Goal: Find specific page/section: Find specific page/section

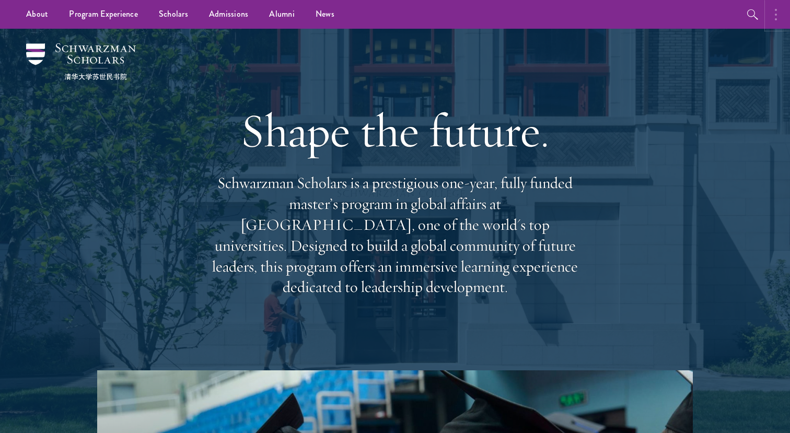
click at [778, 15] on button "button" at bounding box center [778, 14] width 23 height 29
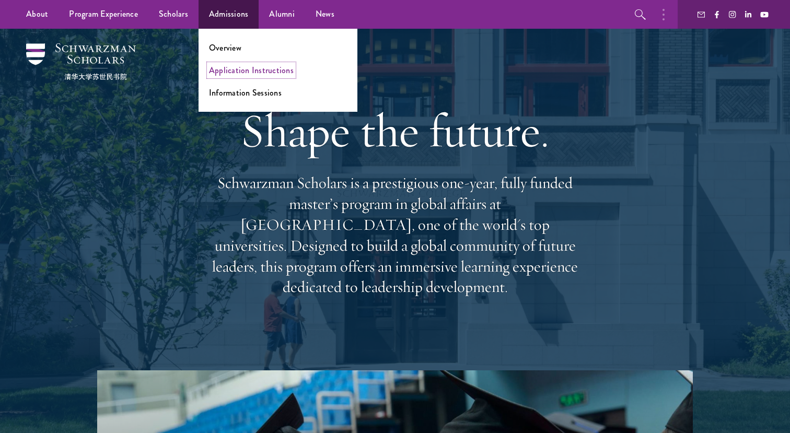
click at [228, 67] on link "Application Instructions" at bounding box center [251, 70] width 85 height 12
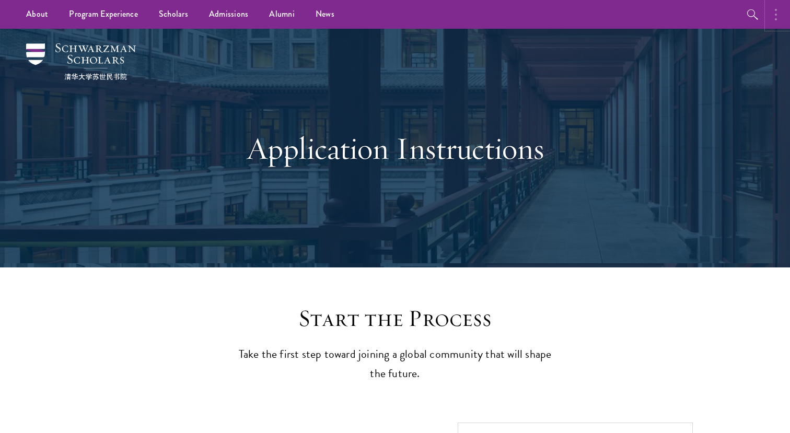
click at [777, 20] on icon "button" at bounding box center [776, 14] width 2 height 13
click at [660, 17] on button "button" at bounding box center [666, 14] width 23 height 29
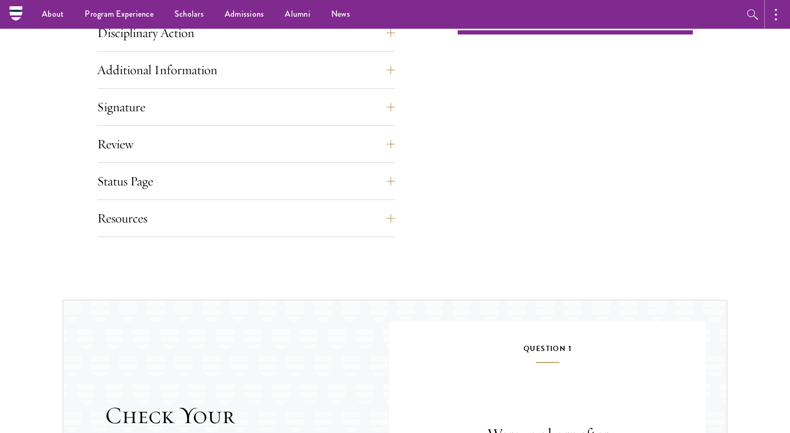
scroll to position [751, 0]
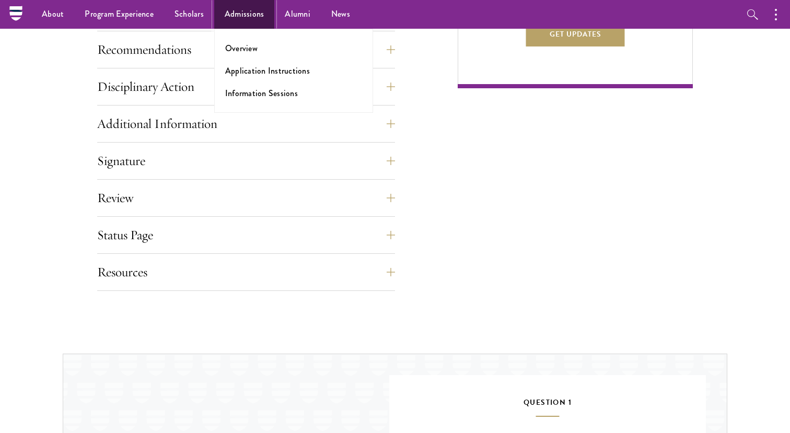
click at [250, 15] on link "Admissions" at bounding box center [244, 14] width 61 height 29
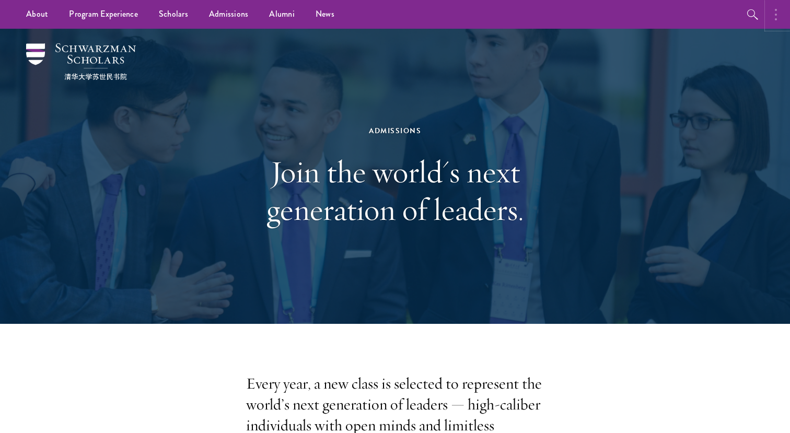
click at [779, 13] on button "button" at bounding box center [778, 14] width 23 height 29
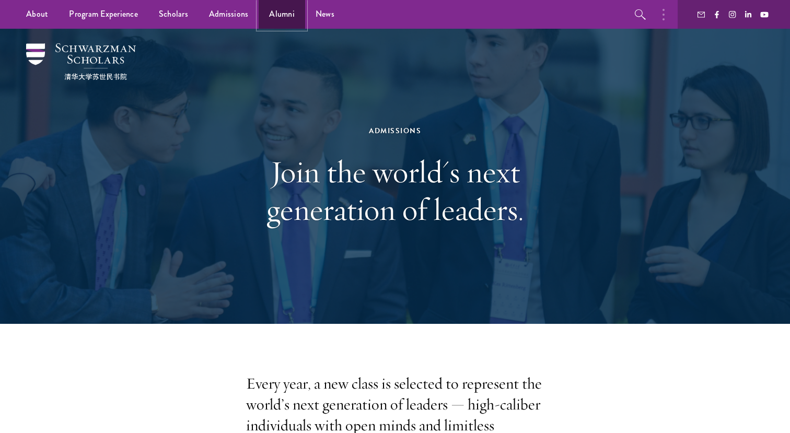
click at [271, 21] on link "Alumni" at bounding box center [282, 14] width 47 height 29
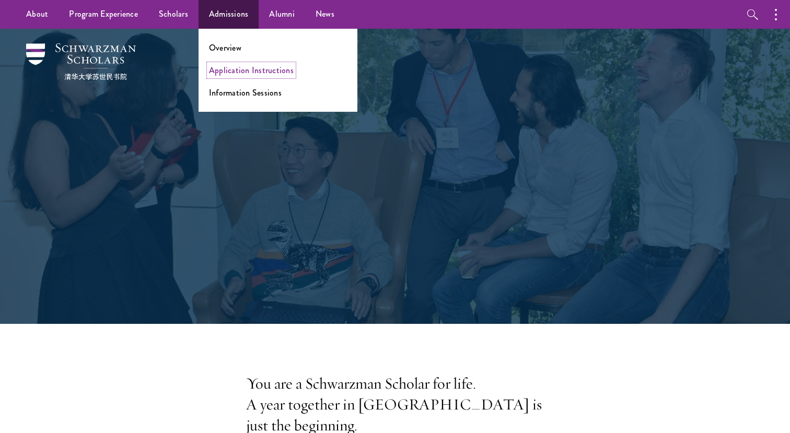
click at [228, 72] on link "Application Instructions" at bounding box center [251, 70] width 85 height 12
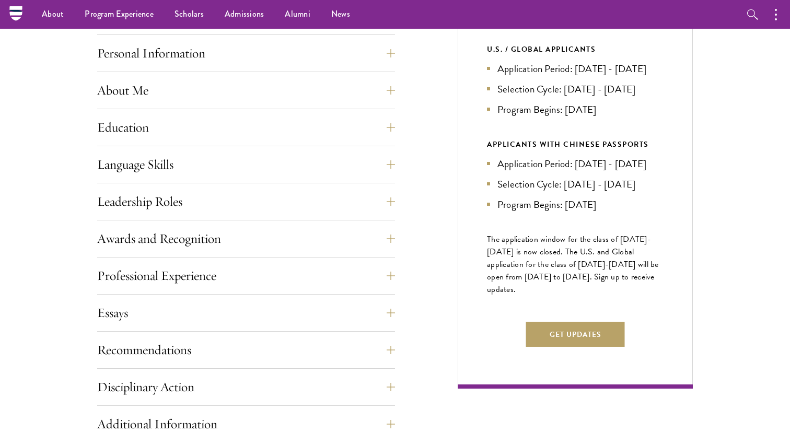
scroll to position [311, 0]
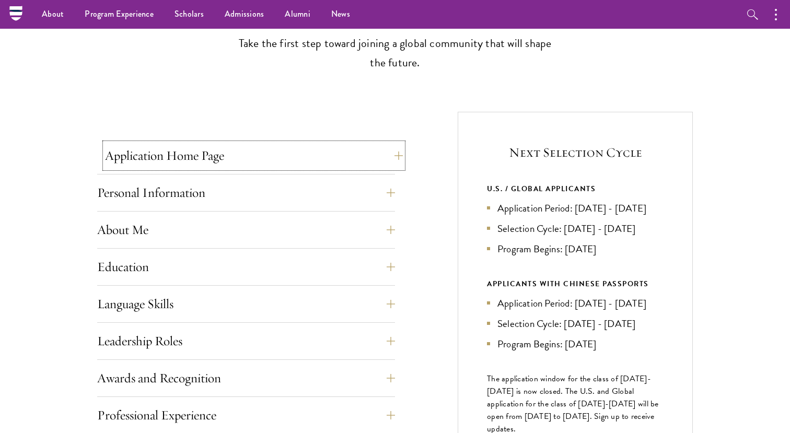
click at [383, 148] on button "Application Home Page" at bounding box center [254, 155] width 298 height 25
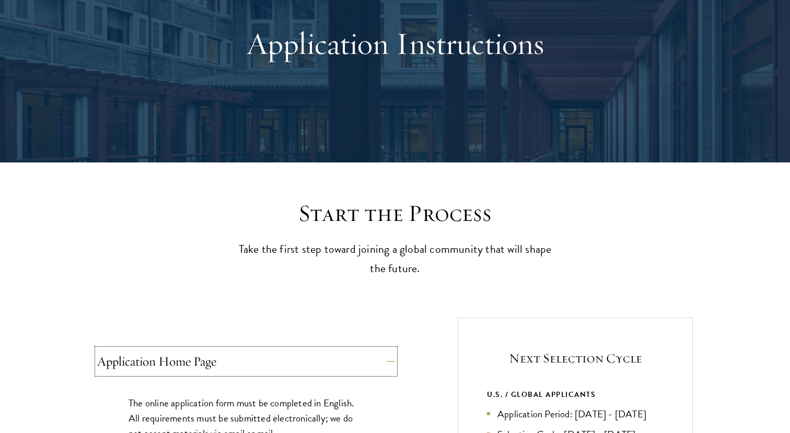
scroll to position [0, 0]
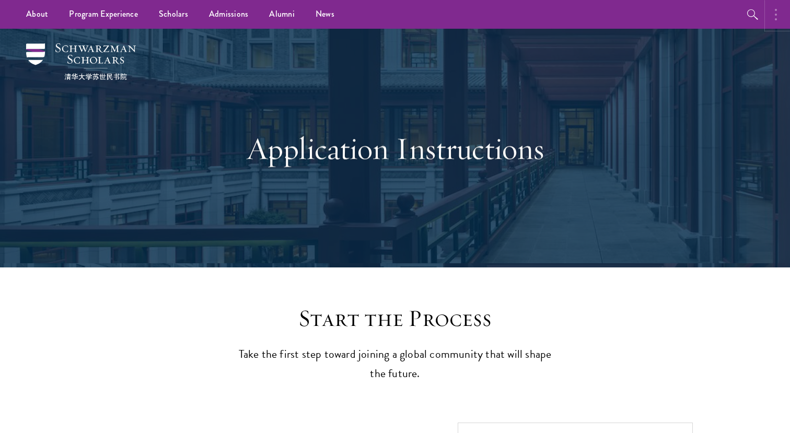
click at [771, 16] on button "button" at bounding box center [778, 14] width 23 height 29
click at [641, 14] on icon "button" at bounding box center [641, 14] width 13 height 13
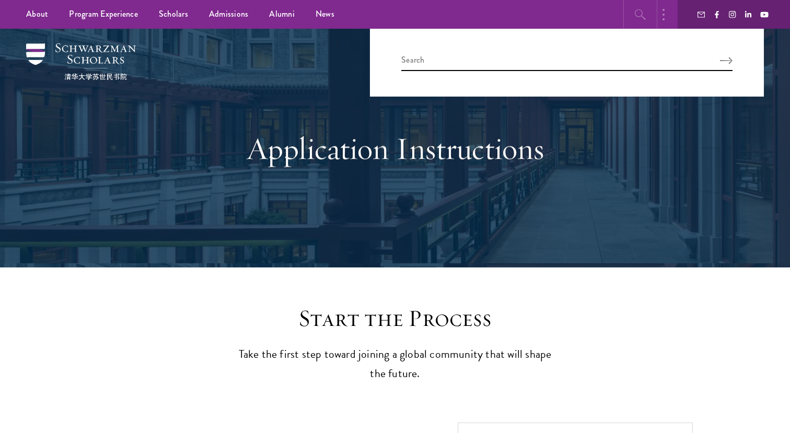
click at [626, 0] on button "button" at bounding box center [640, 14] width 29 height 29
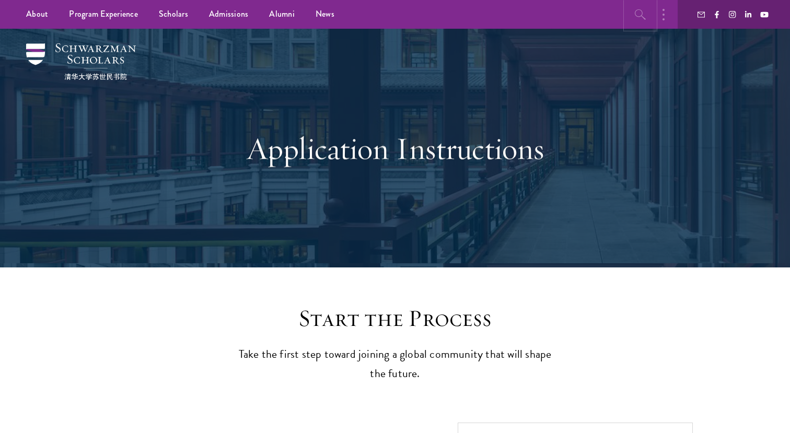
click at [647, 10] on icon "button" at bounding box center [641, 14] width 13 height 13
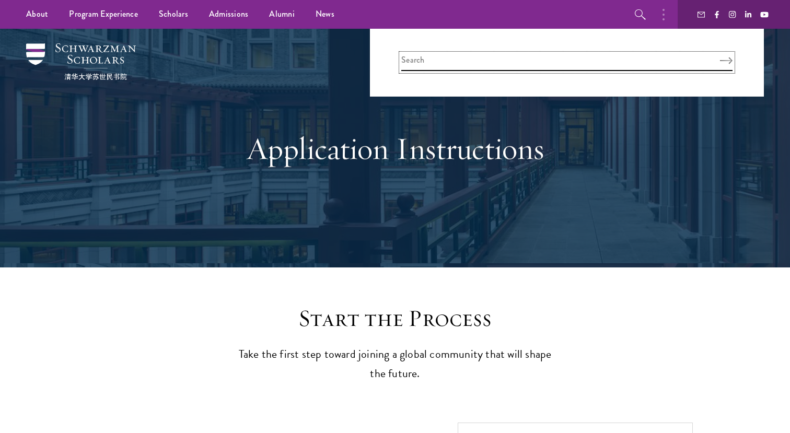
click at [589, 63] on input "search" at bounding box center [566, 62] width 331 height 17
type input "sign in"
click at [720, 57] on button "Search" at bounding box center [726, 60] width 13 height 7
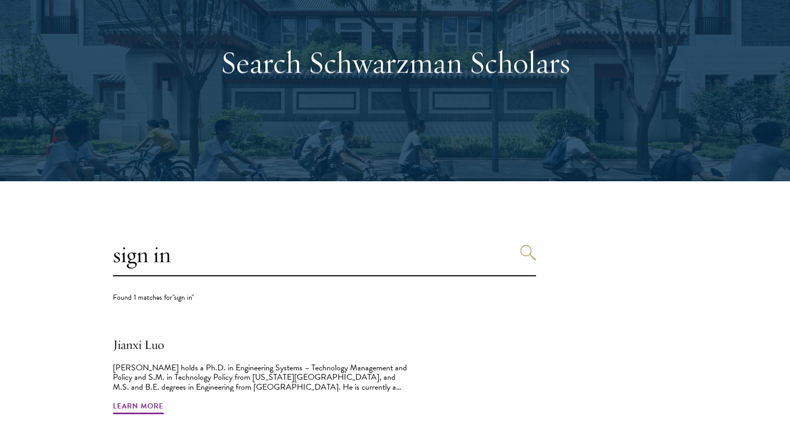
scroll to position [332, 0]
